Goal: Task Accomplishment & Management: Use online tool/utility

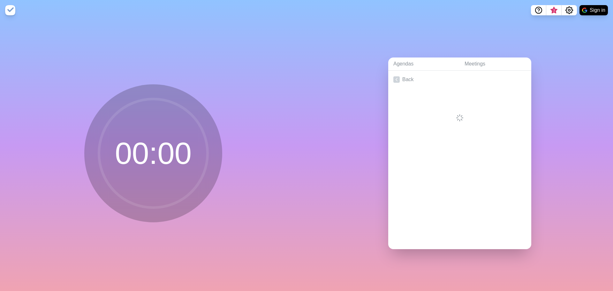
drag, startPoint x: 157, startPoint y: 149, endPoint x: 126, endPoint y: 150, distance: 31.3
click at [126, 150] on circle at bounding box center [153, 153] width 109 height 109
click at [10, 10] on img at bounding box center [10, 10] width 10 height 10
click at [421, 77] on link "Create an Agenda" at bounding box center [459, 80] width 143 height 18
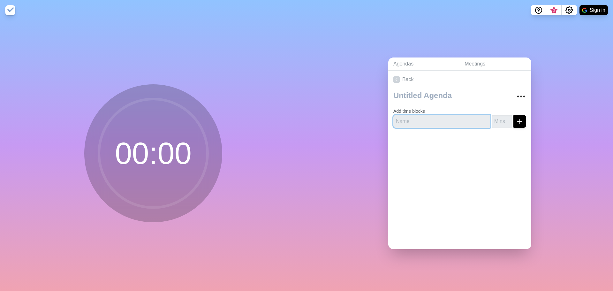
click at [423, 117] on input "text" at bounding box center [441, 121] width 97 height 13
click at [492, 118] on input "number" at bounding box center [501, 121] width 20 height 13
type input "2"
click at [431, 119] on input "text" at bounding box center [441, 121] width 97 height 13
click at [201, 57] on div "00 : 00" at bounding box center [153, 155] width 306 height 270
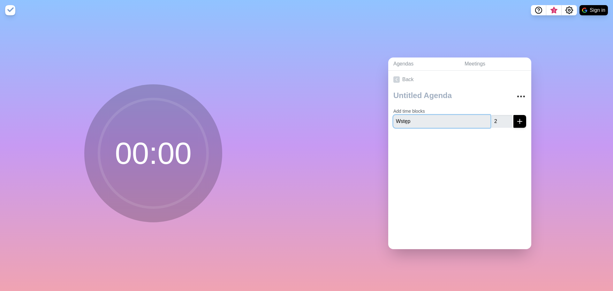
click at [434, 115] on input "Wstęp" at bounding box center [441, 121] width 97 height 13
paste input "prowadzenie"
type input "Wprowadzenie"
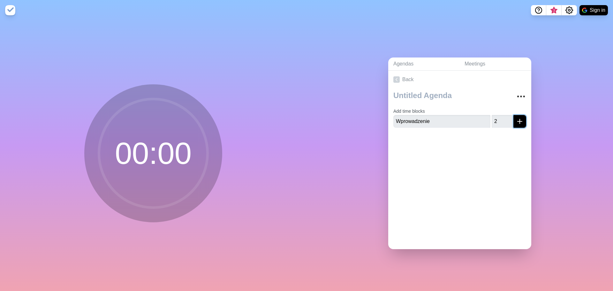
click at [516, 122] on icon "submit" at bounding box center [520, 121] width 8 height 8
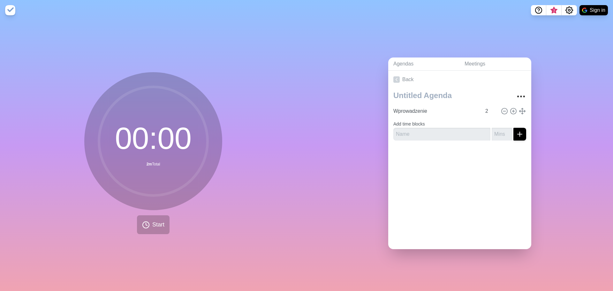
drag, startPoint x: 176, startPoint y: 31, endPoint x: 235, endPoint y: 44, distance: 60.8
click at [176, 31] on div "00 : 00 2m Total Start" at bounding box center [153, 155] width 306 height 270
drag, startPoint x: 431, startPoint y: 132, endPoint x: 437, endPoint y: 132, distance: 5.4
click at [431, 132] on input "text" at bounding box center [441, 134] width 97 height 13
paste input "Wejście Excom"
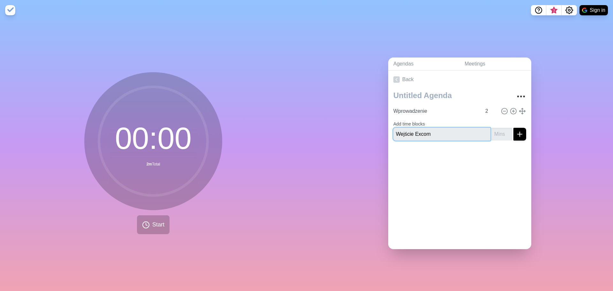
type input "Wejście Excom"
click at [491, 132] on input "number" at bounding box center [501, 134] width 20 height 13
type input "2"
click at [516, 133] on icon "submit" at bounding box center [520, 134] width 8 height 8
click at [182, 67] on div "00 : 00 4m Total Start" at bounding box center [153, 155] width 306 height 270
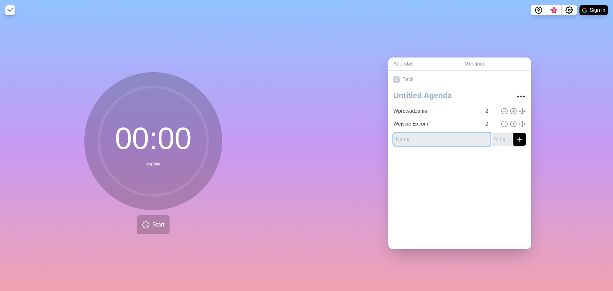
click at [423, 133] on input "text" at bounding box center [441, 139] width 97 height 13
paste input "Początek Randstad (60s)"
type input "Początek Randstad (60s)"
drag, startPoint x: 252, startPoint y: 273, endPoint x: 258, endPoint y: 273, distance: 5.5
click at [252, 273] on div "00 : 00 4m Total Start" at bounding box center [153, 155] width 306 height 270
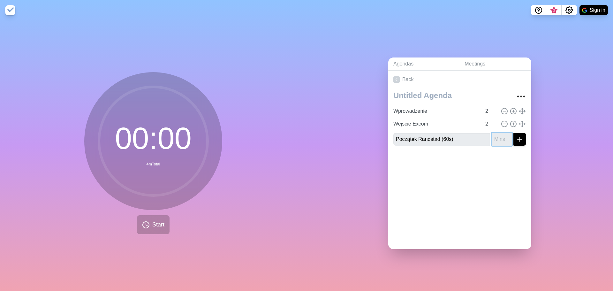
click at [491, 134] on input "number" at bounding box center [501, 139] width 20 height 13
type input "2"
click at [516, 137] on icon "submit" at bounding box center [520, 139] width 8 height 8
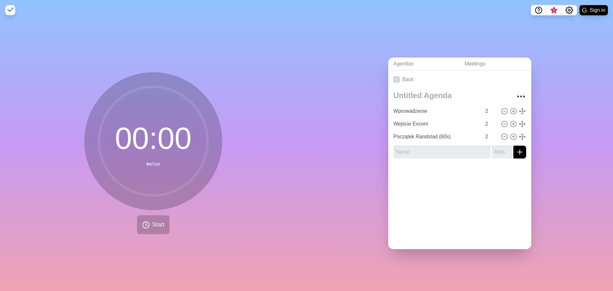
click at [179, 148] on circle at bounding box center [153, 141] width 109 height 109
click at [459, 135] on input "Początek Randstad (60s)" at bounding box center [436, 136] width 91 height 13
type input "Początek Randstad (60s) [MARZENIA]"
click at [422, 149] on input "text" at bounding box center [441, 152] width 97 height 13
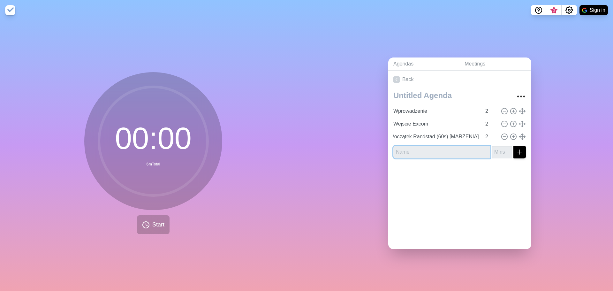
scroll to position [0, 0]
paste input "Randstad globalnie (70s&80s)"
type input "Randstad globalnie (70s&80s) [TOMEK]"
click at [492, 149] on input "number" at bounding box center [501, 152] width 20 height 13
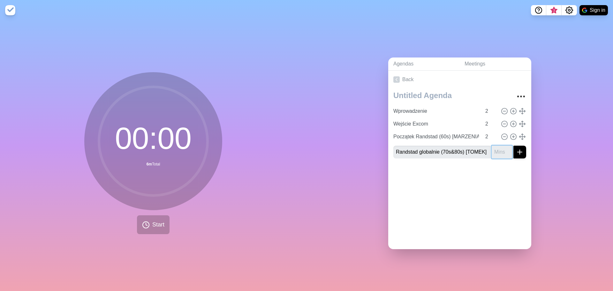
scroll to position [0, 0]
type input "2"
click at [516, 150] on icon "submit" at bounding box center [520, 152] width 8 height 8
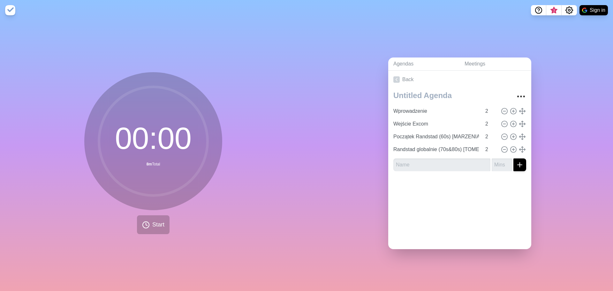
click at [174, 46] on div "00 : 00 8m Total Start" at bounding box center [153, 155] width 306 height 270
click at [408, 163] on input "text" at bounding box center [441, 164] width 97 height 13
paste input "Randstad w [GEOGRAPHIC_DATA] (90s)"
type input "Randstad w [GEOGRAPHIC_DATA] (90s)"
click at [497, 162] on input "number" at bounding box center [501, 164] width 20 height 13
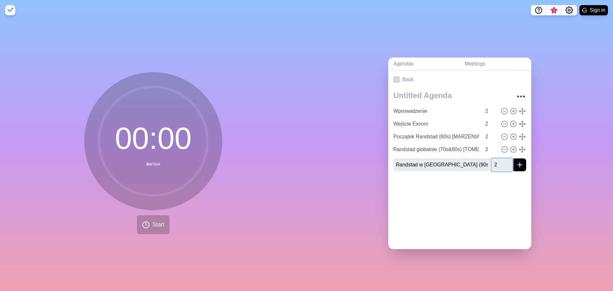
type input "2"
click at [464, 161] on input "Randstad w [GEOGRAPHIC_DATA] (90s)" at bounding box center [441, 164] width 97 height 13
type input "Randstad w [GEOGRAPHIC_DATA] (90s) [EWA]"
click at [513, 158] on button "submit" at bounding box center [519, 164] width 13 height 13
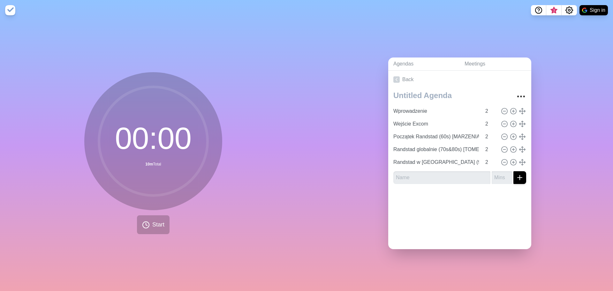
click at [249, 249] on div "00 : 00 10m Total Start" at bounding box center [153, 155] width 306 height 270
click at [442, 173] on input "text" at bounding box center [441, 177] width 97 height 13
paste input "Randstad z innowacjami w usługach (00s)"
type input "Randstad z innowacjami w usługach (00s) [SYLWIA]"
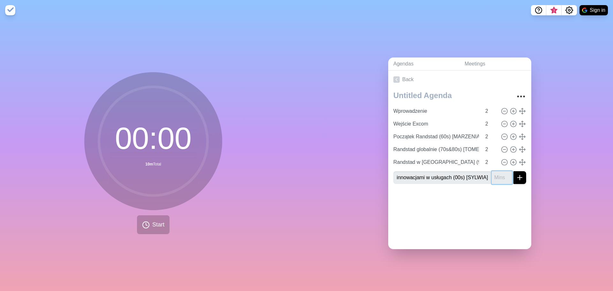
click at [491, 175] on input "number" at bounding box center [501, 177] width 20 height 13
type input "2"
click at [517, 177] on line "submit" at bounding box center [519, 177] width 4 height 0
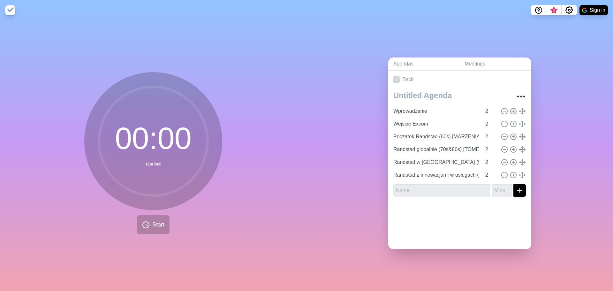
drag, startPoint x: 189, startPoint y: 202, endPoint x: 302, endPoint y: 201, distance: 113.3
click at [189, 202] on icon at bounding box center [153, 141] width 128 height 128
click at [424, 189] on input "text" at bounding box center [441, 190] width 97 height 13
paste input "Teraźniejszość - Lider"
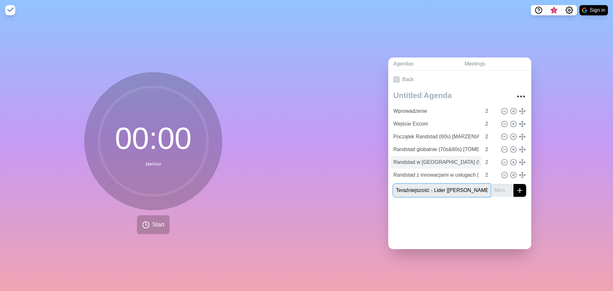
type input "Teraźniejszość - Lider [[PERSON_NAME]]"
type input "3"
click at [516, 186] on icon "submit" at bounding box center [520, 190] width 8 height 8
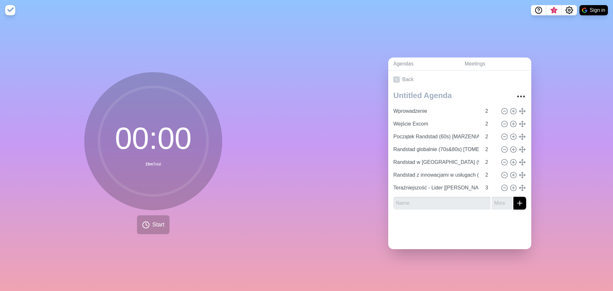
click at [241, 260] on div "00 : 00 15m Total Start" at bounding box center [153, 155] width 306 height 270
drag, startPoint x: 414, startPoint y: 198, endPoint x: 420, endPoint y: 200, distance: 6.9
click at [414, 198] on input "text" at bounding box center [441, 203] width 97 height 13
paste input "Teraźniejszość – patrzenie w przyszłość"
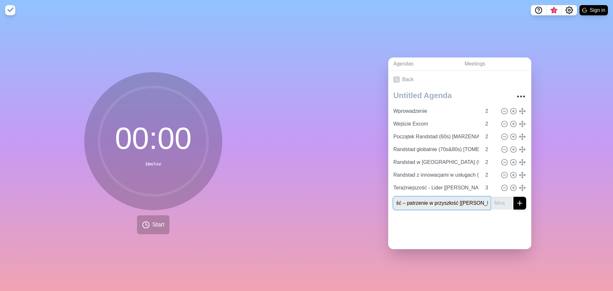
type input "Teraźniejszość – patrzenie w przyszłość [[PERSON_NAME]]"
type input "3"
click at [516, 199] on icon "submit" at bounding box center [520, 203] width 8 height 8
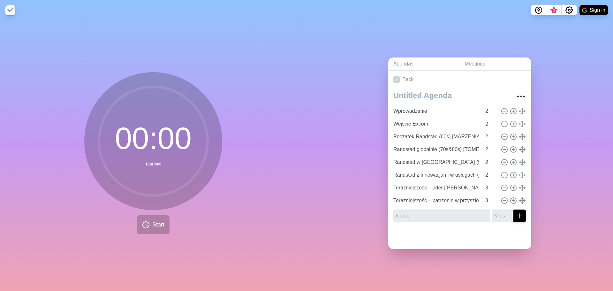
drag, startPoint x: 238, startPoint y: 246, endPoint x: 246, endPoint y: 239, distance: 10.9
click at [238, 246] on div "00 : 00 18m Total Start" at bounding box center [153, 155] width 306 height 270
click at [411, 209] on input "text" at bounding box center [441, 215] width 97 height 13
paste input "Wprowadzenie do przyszłości"
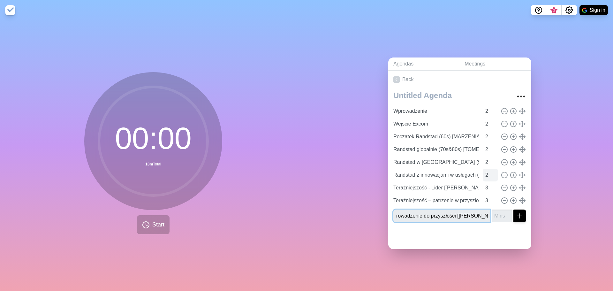
type input "Wprowadzenie do przyszłości [[PERSON_NAME]]"
type input "2"
click at [516, 216] on icon "submit" at bounding box center [520, 216] width 8 height 8
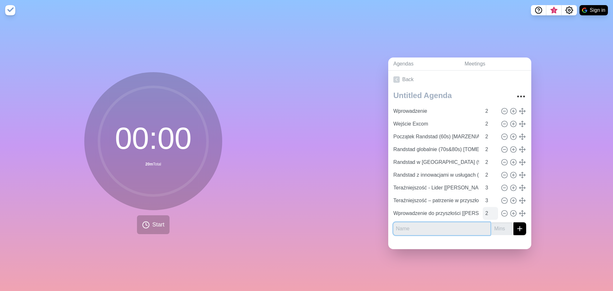
scroll to position [0, 0]
click at [156, 128] on circle at bounding box center [153, 141] width 109 height 109
click at [422, 228] on input "text" at bounding box center [441, 228] width 97 height 13
click at [237, 251] on div "00 : 00 20m Total Start" at bounding box center [153, 155] width 306 height 270
click at [434, 225] on input "text" at bounding box center [441, 228] width 97 height 13
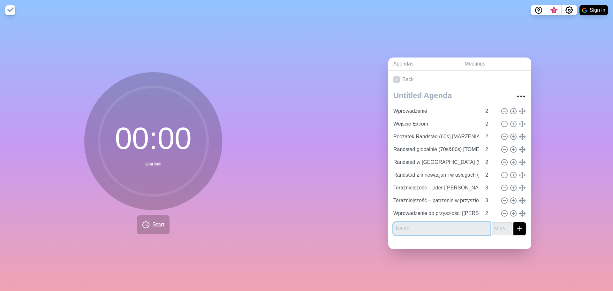
paste input "Animacja Freestyle"
click at [437, 228] on input "Animacja Freestyle" at bounding box center [441, 228] width 97 height 13
type input "Animacja Freestyler"
click at [273, 260] on div "00 : 00 20m Total Start" at bounding box center [153, 155] width 306 height 270
click at [491, 222] on input "number" at bounding box center [501, 228] width 20 height 13
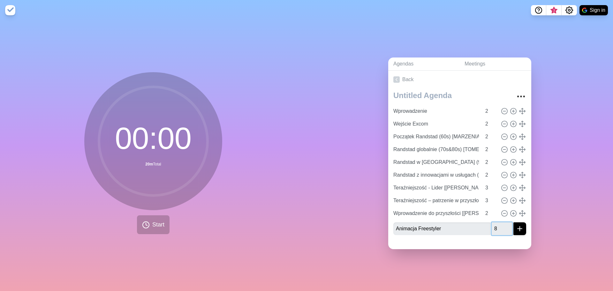
type input "8"
click at [516, 225] on icon "submit" at bounding box center [520, 229] width 8 height 8
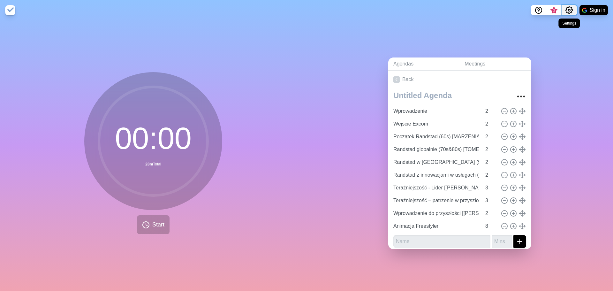
click at [571, 11] on icon "Settings" at bounding box center [569, 10] width 8 height 8
click at [472, 61] on link "Meetings" at bounding box center [495, 63] width 72 height 13
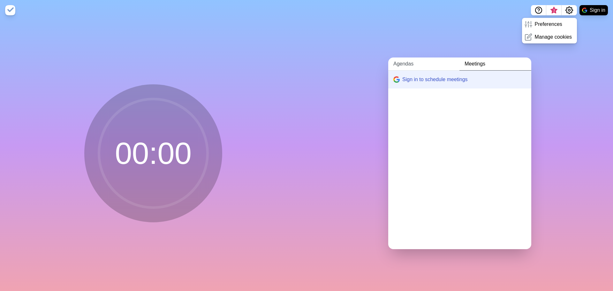
click at [407, 62] on link "Agendas" at bounding box center [423, 63] width 71 height 13
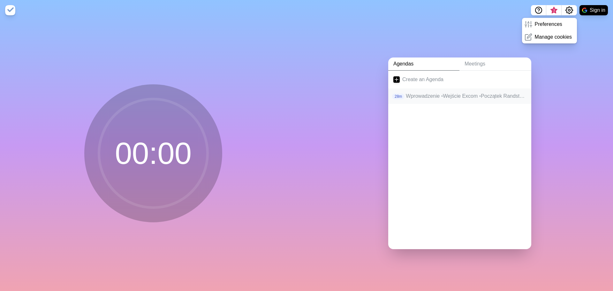
click at [449, 95] on p "Wprowadzenie • Wejście Excom • Początek Randstad (60s) [MARZENIA] • Randstad gl…" at bounding box center [466, 96] width 120 height 8
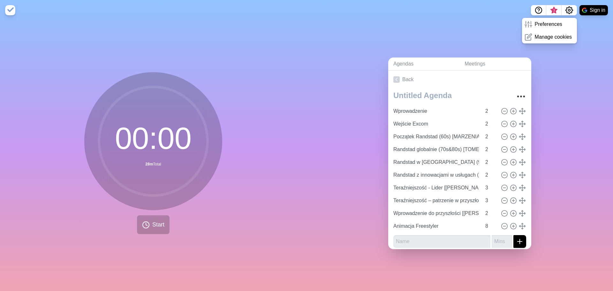
click at [567, 115] on div "Agendas Meetings Back Wprowadzenie 2 Wejście Excom 2 Początek Randstad (60s) [M…" at bounding box center [459, 155] width 306 height 270
click at [541, 24] on p "Preferences" at bounding box center [548, 24] width 27 height 8
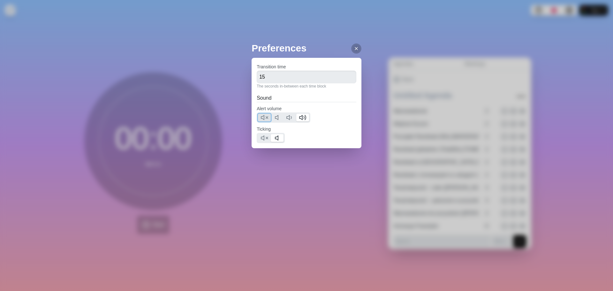
click at [267, 117] on line at bounding box center [267, 117] width 2 height 2
click at [281, 78] on input "15" at bounding box center [307, 77] width 100 height 13
click at [298, 77] on input "0" at bounding box center [307, 77] width 100 height 13
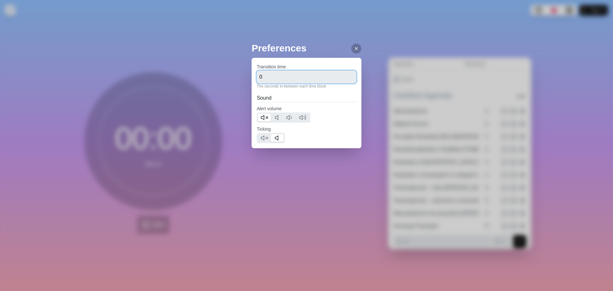
type input "0"
click at [301, 68] on div "Transition time 0 The seconds in-between each time block" at bounding box center [307, 76] width 100 height 26
click at [354, 49] on icon at bounding box center [356, 48] width 5 height 5
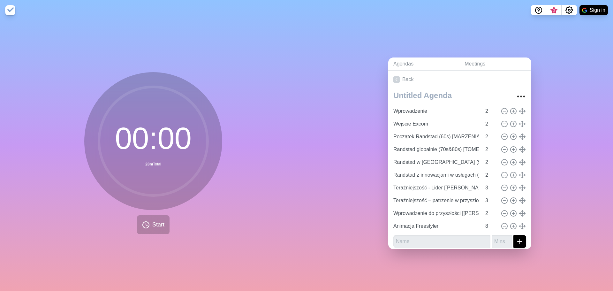
click at [525, 49] on div "Agendas Meetings Back Wprowadzenie 2 Wejście Excom 2 Początek Randstad (60s) [M…" at bounding box center [459, 155] width 306 height 270
click at [152, 226] on span "Start" at bounding box center [158, 224] width 12 height 9
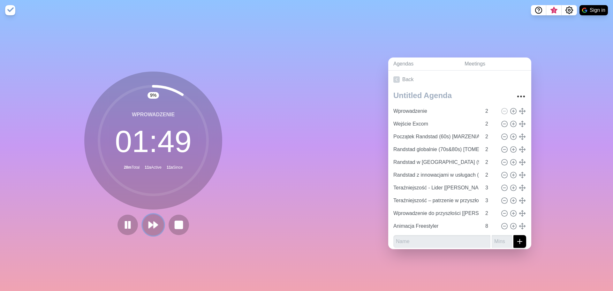
click at [153, 222] on polygon at bounding box center [155, 224] width 4 height 6
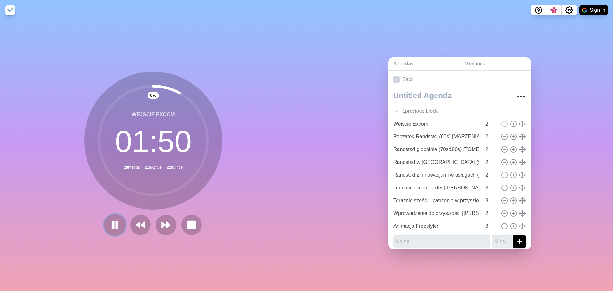
click at [119, 220] on button at bounding box center [114, 224] width 21 height 21
click at [570, 12] on icon "Settings" at bounding box center [568, 10] width 7 height 7
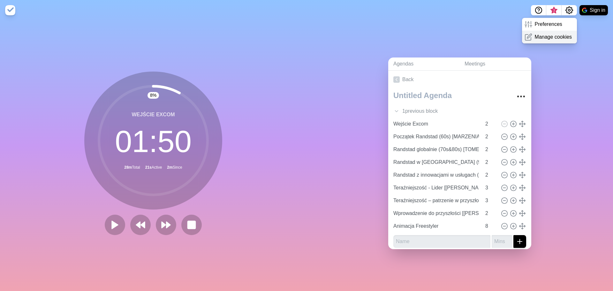
click at [560, 37] on p "Manage cookies" at bounding box center [553, 37] width 37 height 8
click at [570, 11] on icon "Settings" at bounding box center [569, 10] width 8 height 8
click at [553, 25] on p "Preferences" at bounding box center [548, 24] width 27 height 8
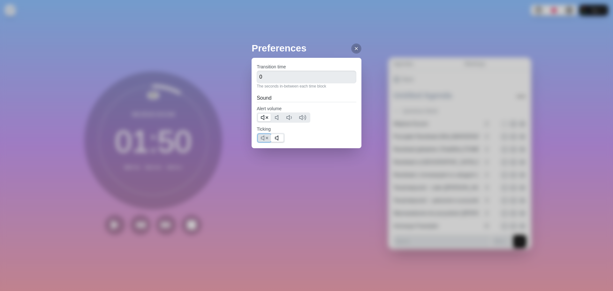
click at [265, 139] on icon at bounding box center [264, 138] width 8 height 8
click at [355, 49] on line at bounding box center [356, 48] width 3 height 3
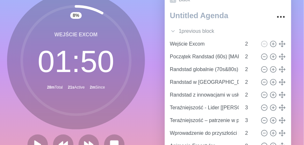
scroll to position [36, 0]
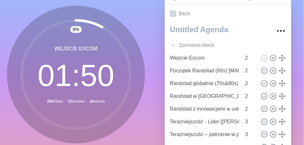
drag, startPoint x: 136, startPoint y: 45, endPoint x: 115, endPoint y: 46, distance: 21.4
click at [114, 46] on circle at bounding box center [76, 74] width 109 height 109
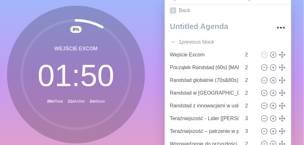
scroll to position [0, 0]
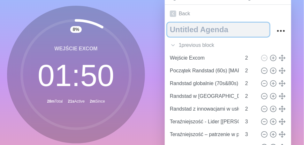
click at [214, 30] on textarea at bounding box center [218, 30] width 102 height 14
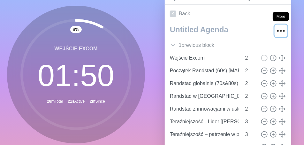
click at [276, 31] on icon "More" at bounding box center [281, 31] width 10 height 10
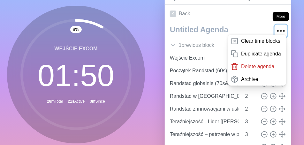
click at [277, 29] on icon "More" at bounding box center [281, 31] width 10 height 10
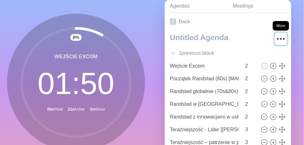
scroll to position [32, 0]
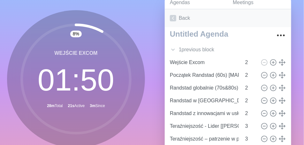
click at [280, 24] on link "Back" at bounding box center [228, 18] width 126 height 18
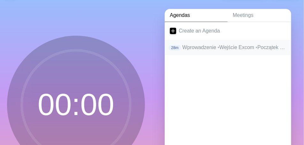
scroll to position [32, 0]
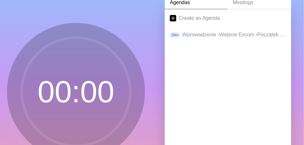
click at [205, 34] on p "Wprowadzenie • Wejście Excom • Początek Randstad (60s) [MARZENIA] • Randstad gl…" at bounding box center [234, 35] width 104 height 8
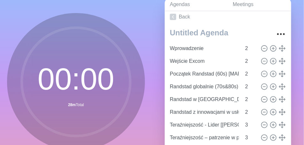
scroll to position [30, 0]
click at [171, 18] on icon at bounding box center [173, 17] width 6 height 6
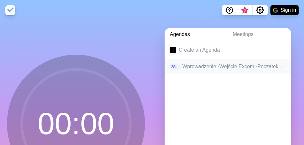
click at [202, 65] on p "Wprowadzenie • Wejście Excom • Początek Randstad (60s) [MARZENIA] • Randstad gl…" at bounding box center [234, 67] width 104 height 8
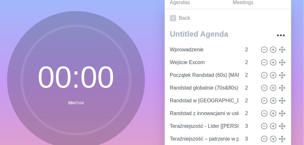
scroll to position [64, 0]
